Goal: Information Seeking & Learning: Learn about a topic

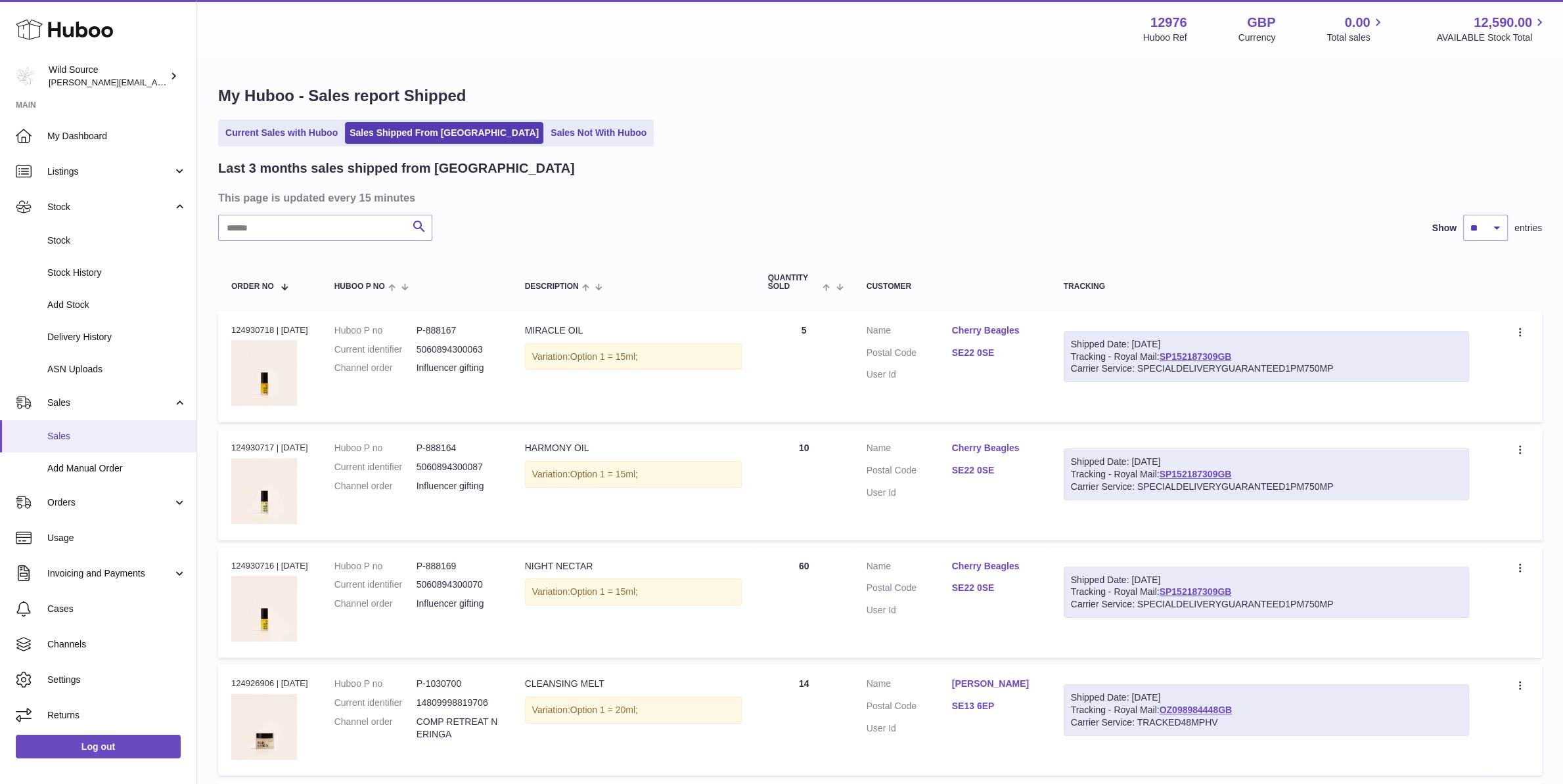
click at [92, 445] on link "Sales" at bounding box center [98, 436] width 196 height 32
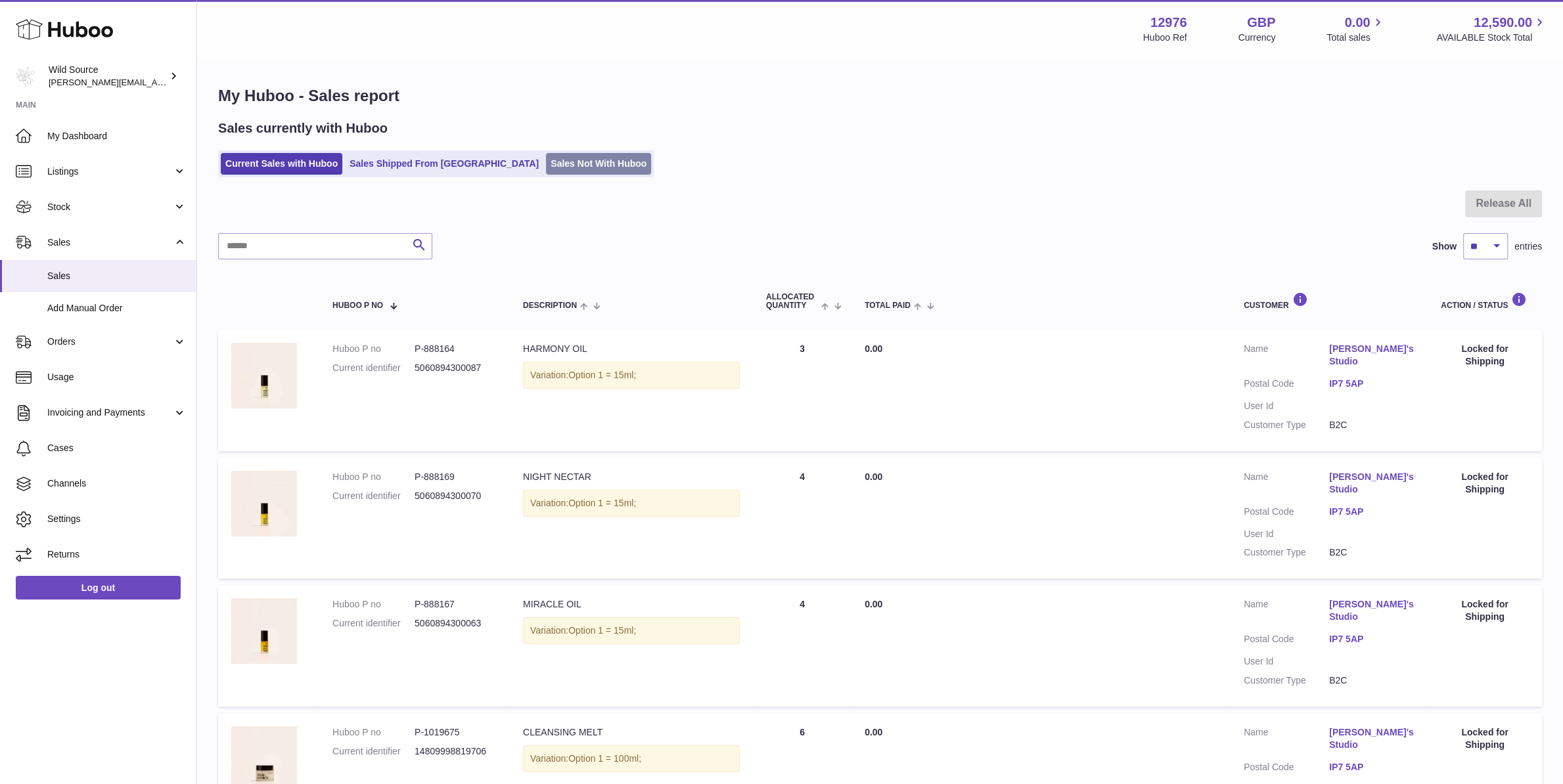
click at [546, 156] on link "Sales Not With Huboo" at bounding box center [599, 164] width 105 height 22
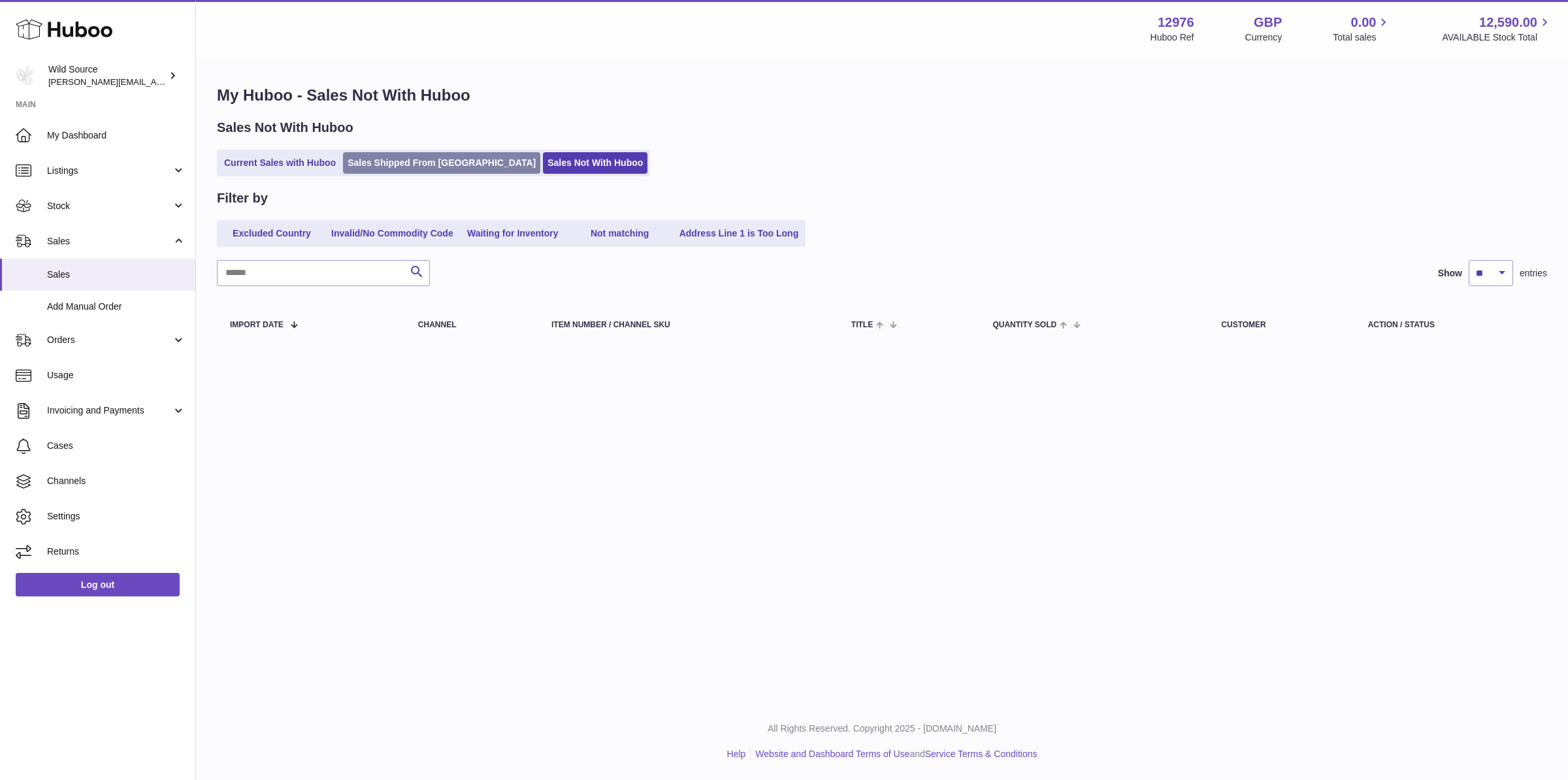
click at [409, 153] on link "Sales Shipped From [GEOGRAPHIC_DATA]" at bounding box center [442, 163] width 197 height 22
